Goal: Information Seeking & Learning: Learn about a topic

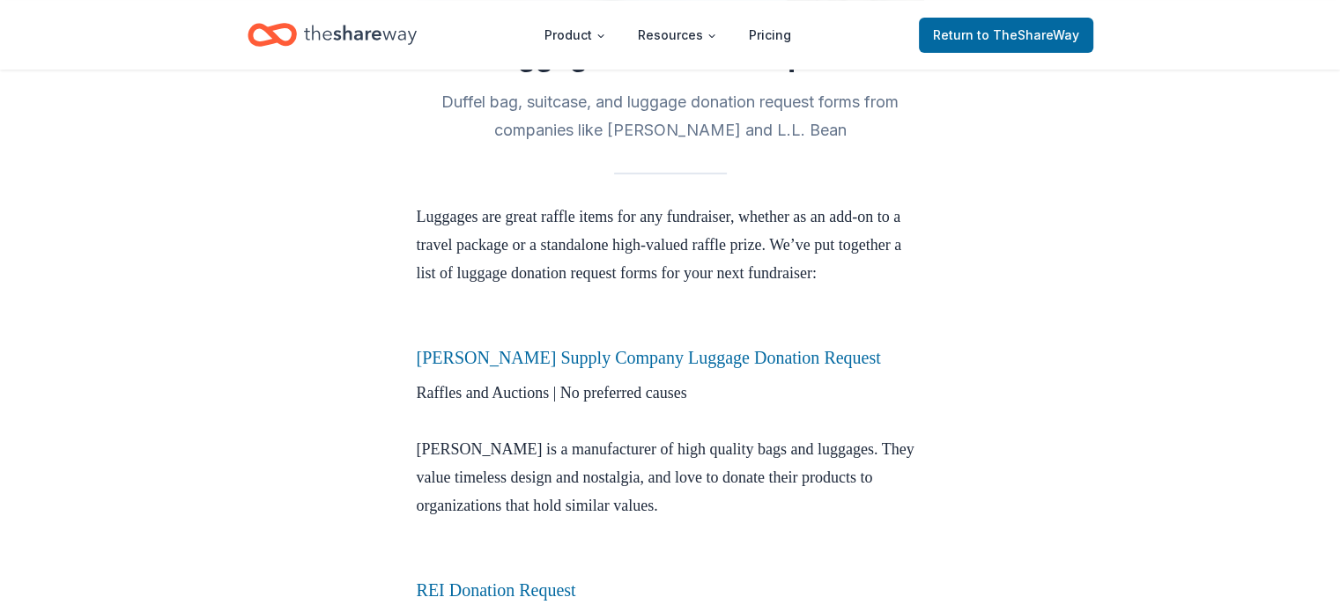
scroll to position [415, 0]
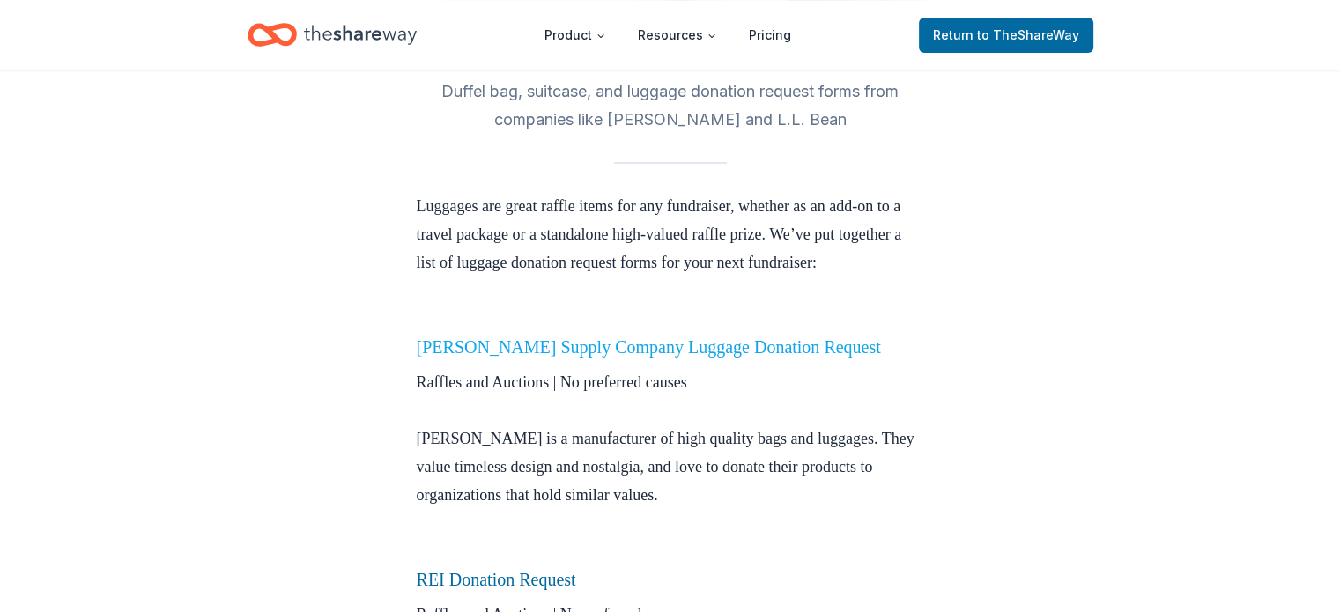
click at [579, 357] on link "Herschel Supply Company Luggage Donation Request" at bounding box center [649, 346] width 464 height 19
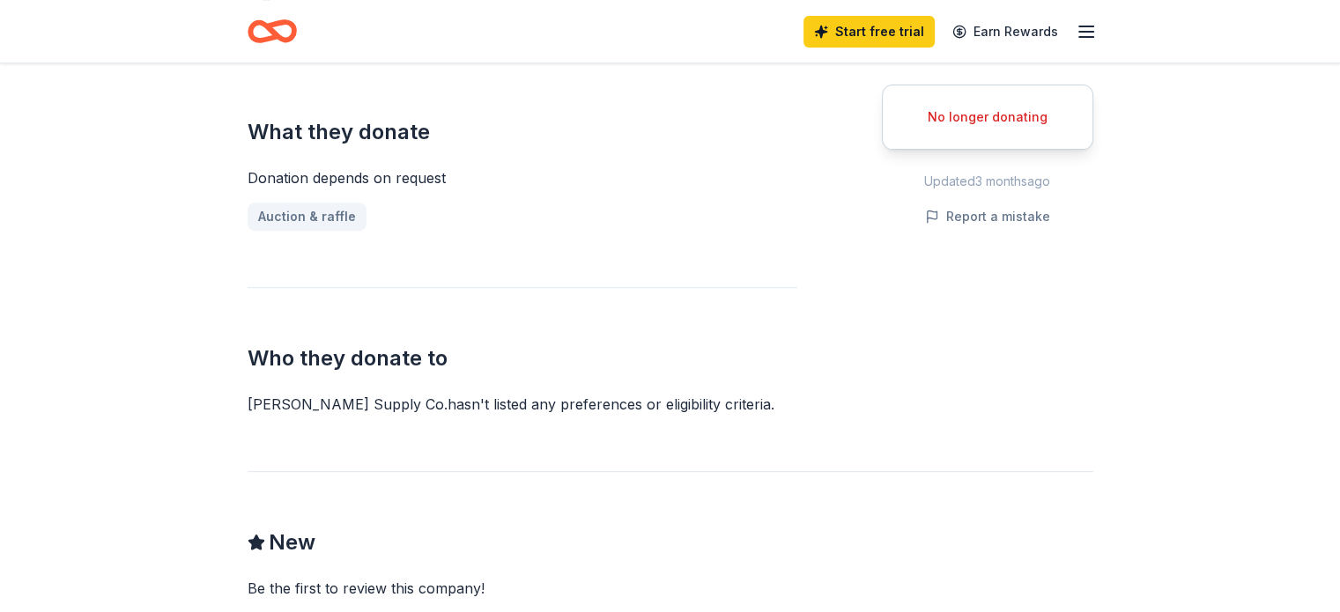
scroll to position [636, 0]
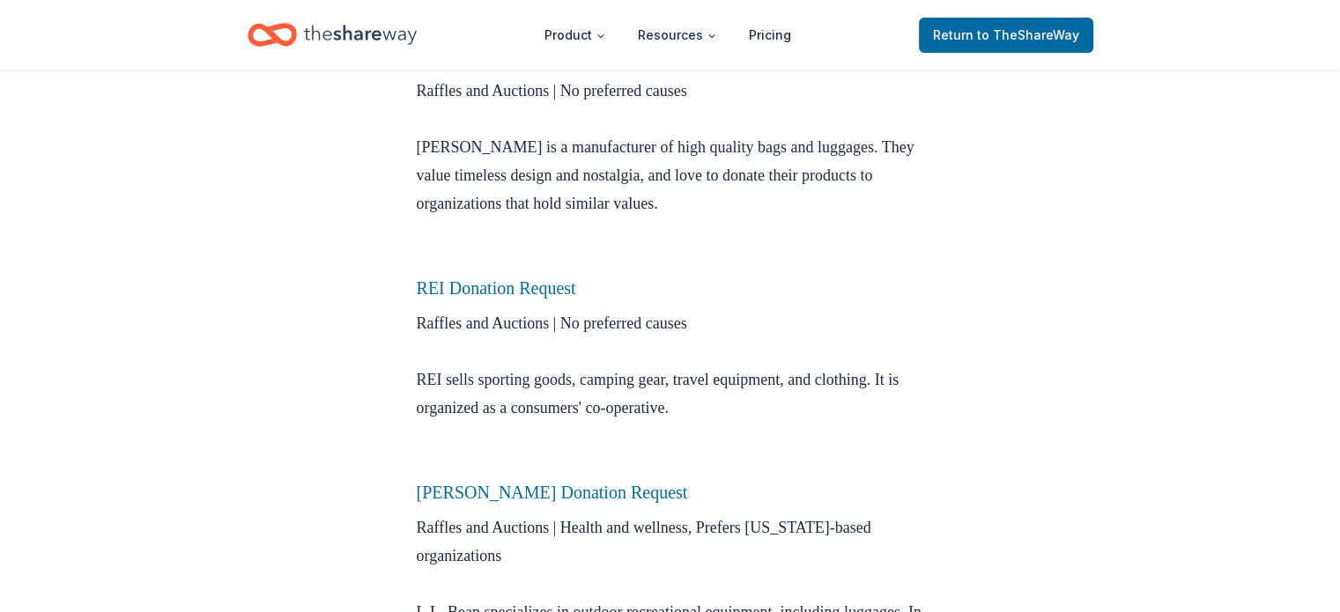
scroll to position [709, 0]
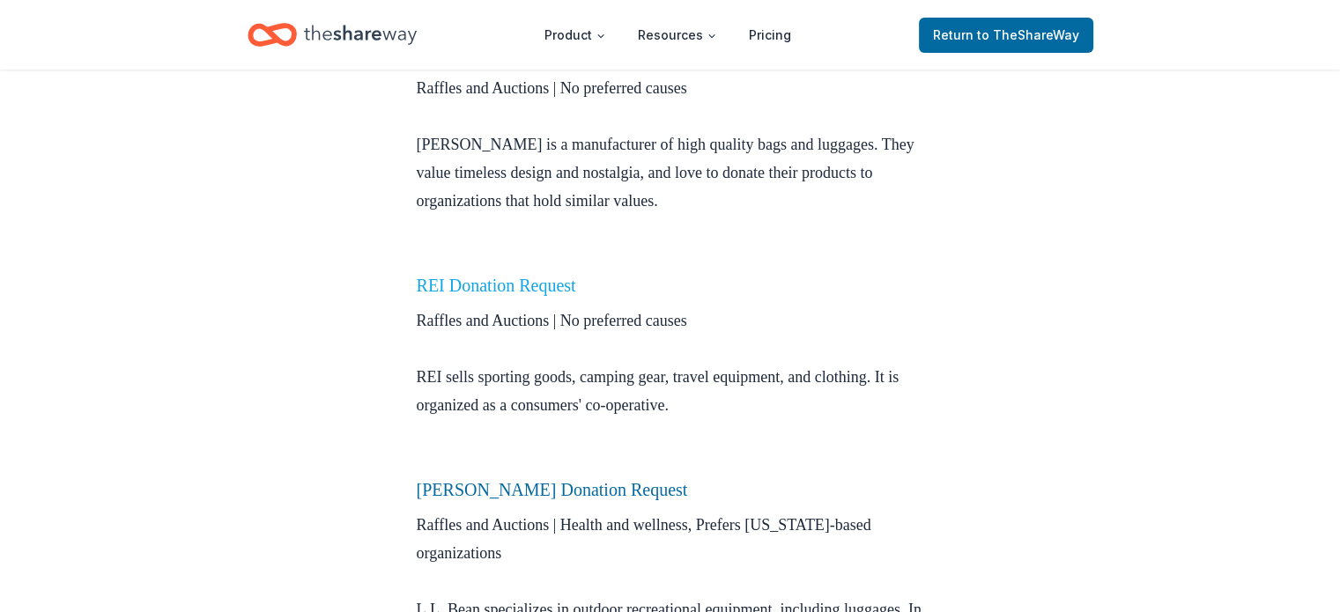
click at [459, 295] on link "REI Donation Request" at bounding box center [496, 285] width 159 height 19
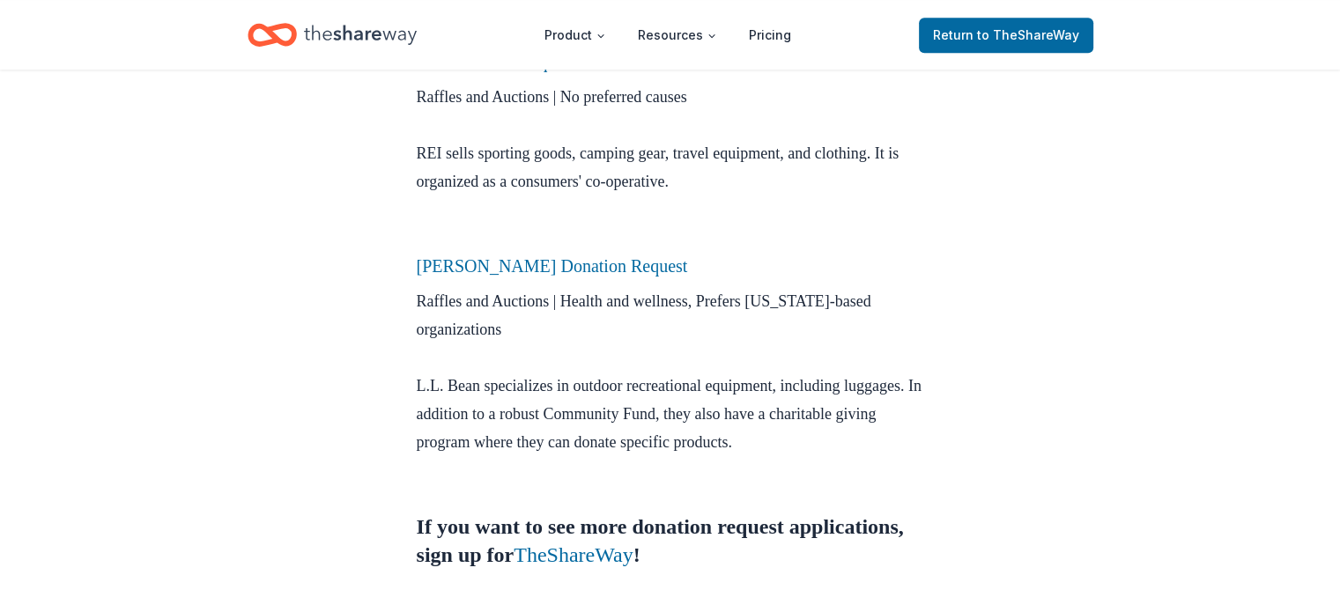
scroll to position [906, 0]
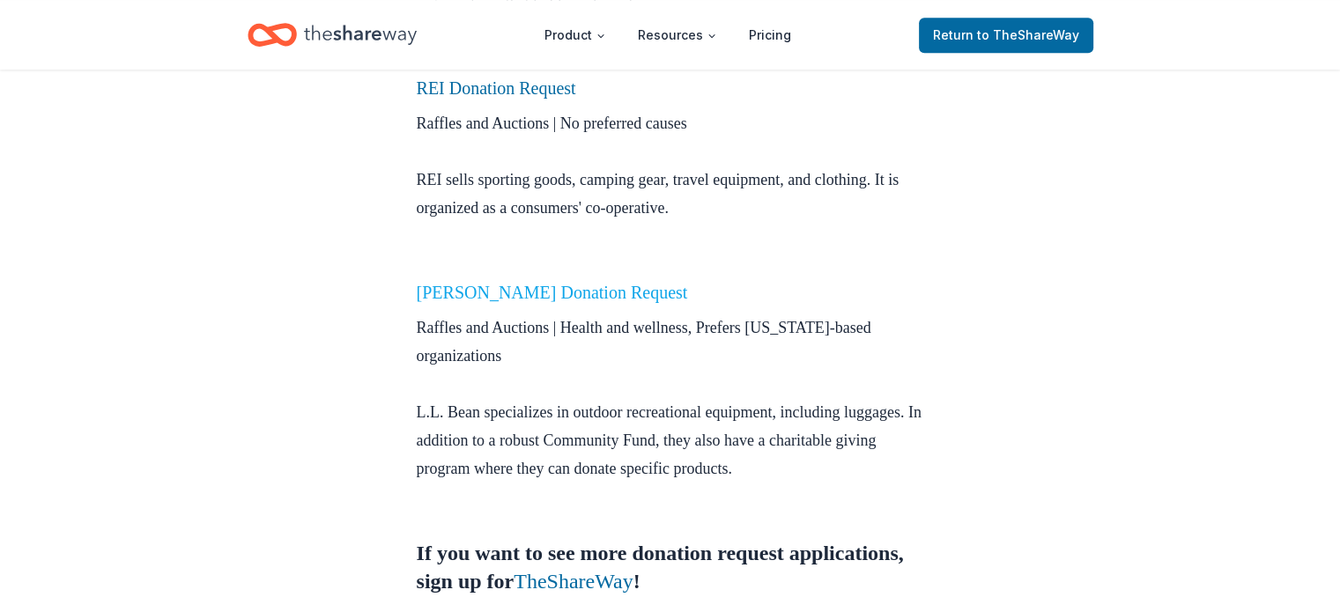
click at [540, 302] on link "L.L. Bean Donation Request" at bounding box center [552, 292] width 271 height 19
